Goal: Navigation & Orientation: Find specific page/section

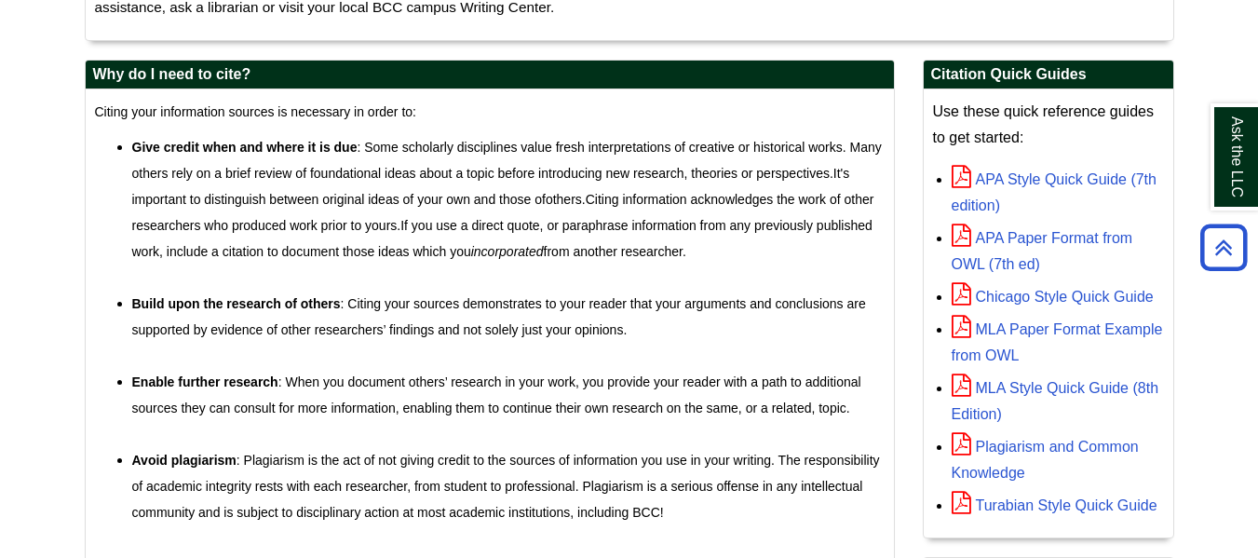
scroll to position [514, 0]
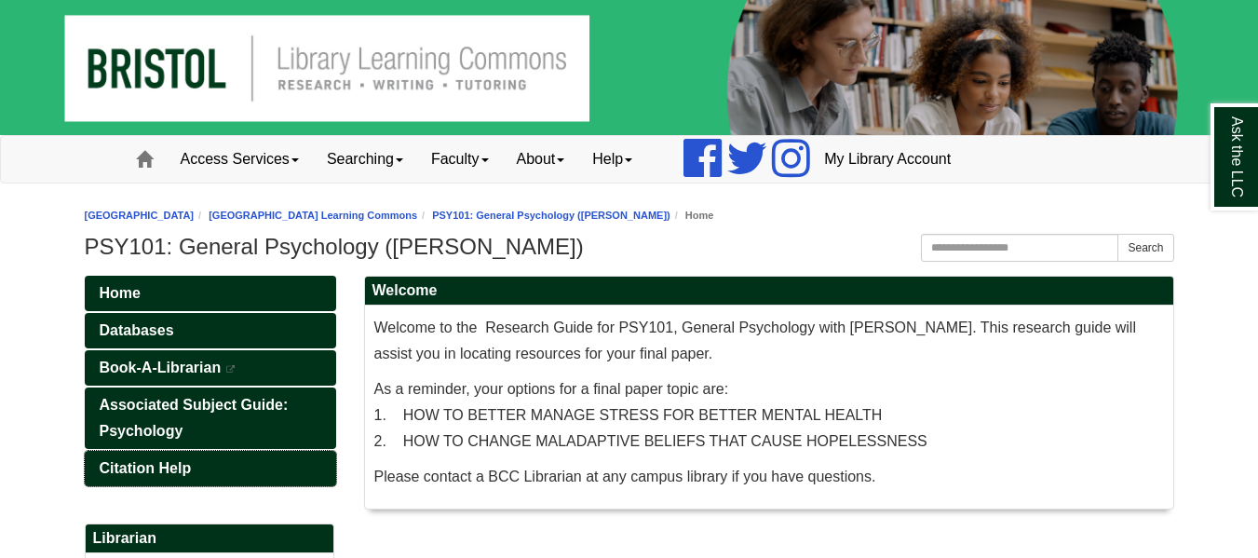
click at [189, 468] on span "Citation Help" at bounding box center [146, 468] width 92 height 16
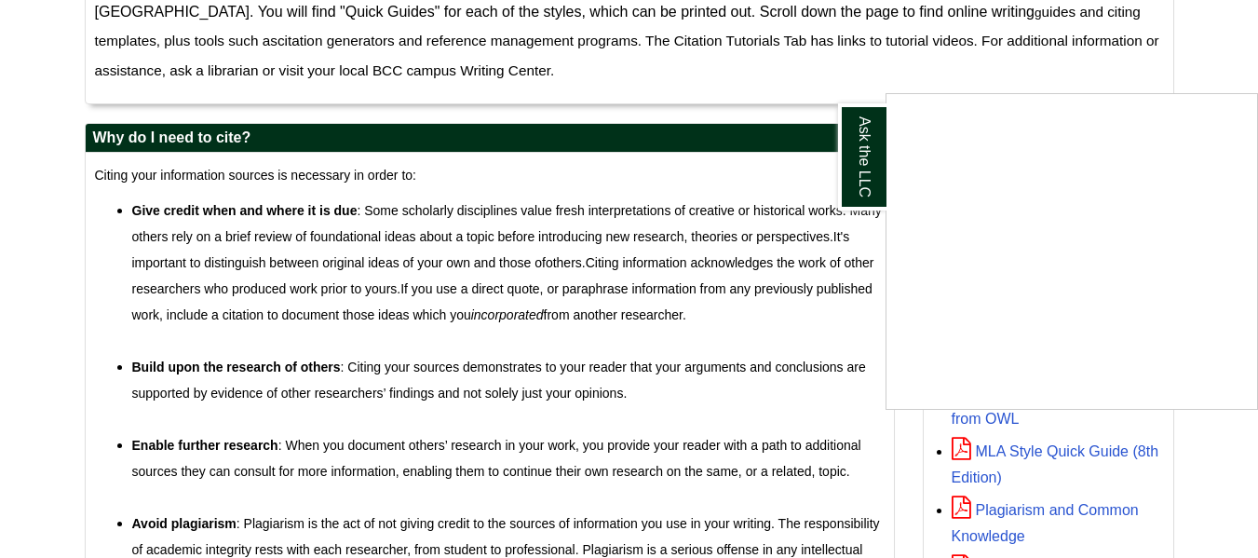
scroll to position [452, 0]
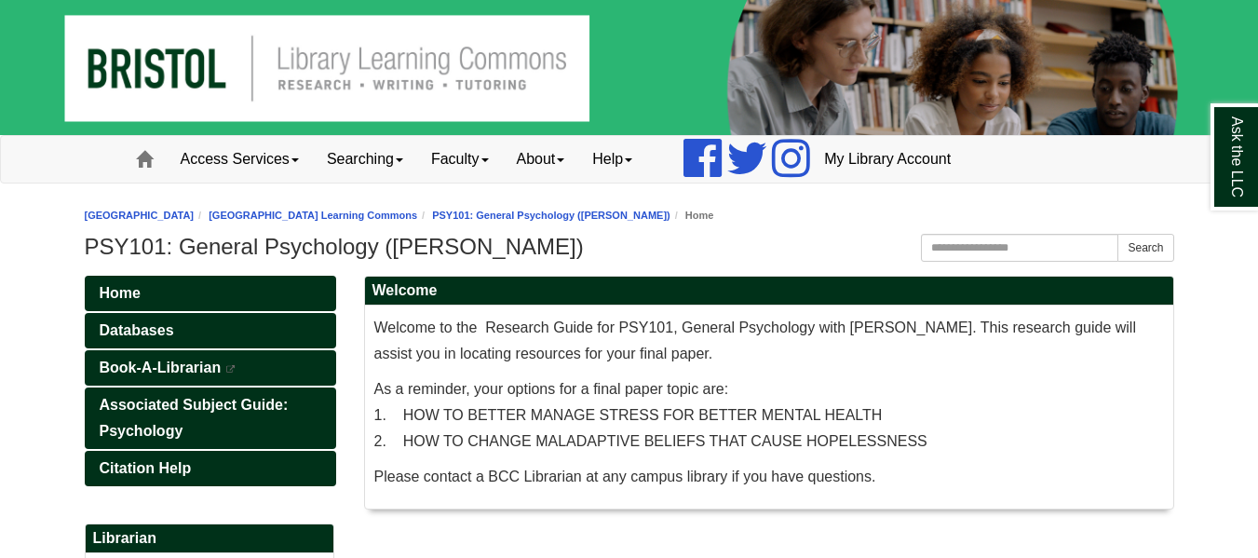
scroll to position [296, 0]
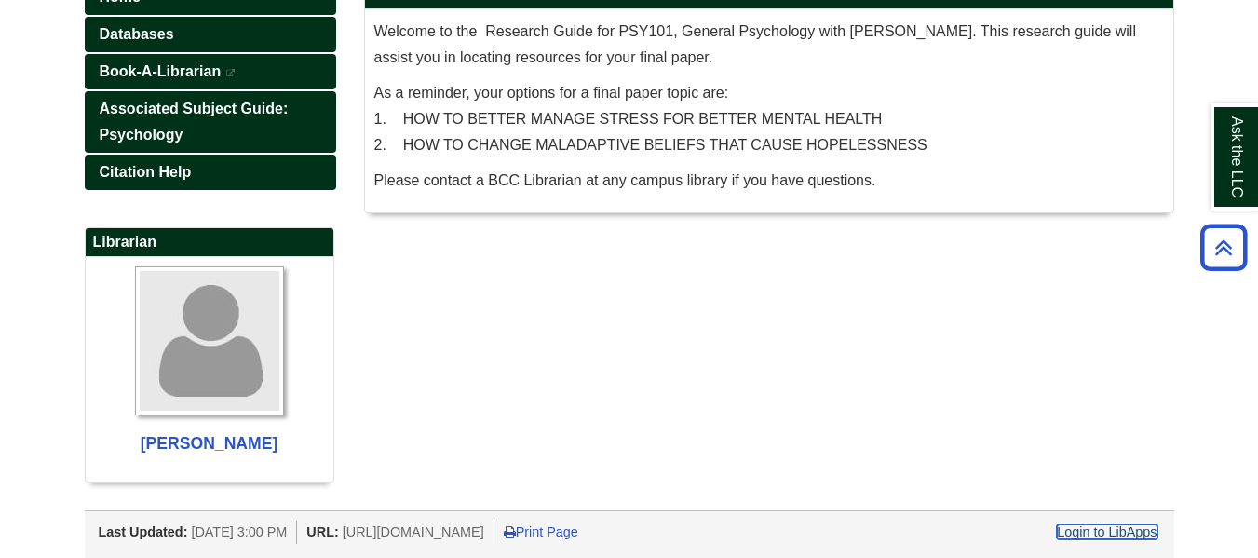
click at [1120, 532] on link "Login to LibApps" at bounding box center [1107, 531] width 100 height 15
